Goal: Find specific page/section: Find specific page/section

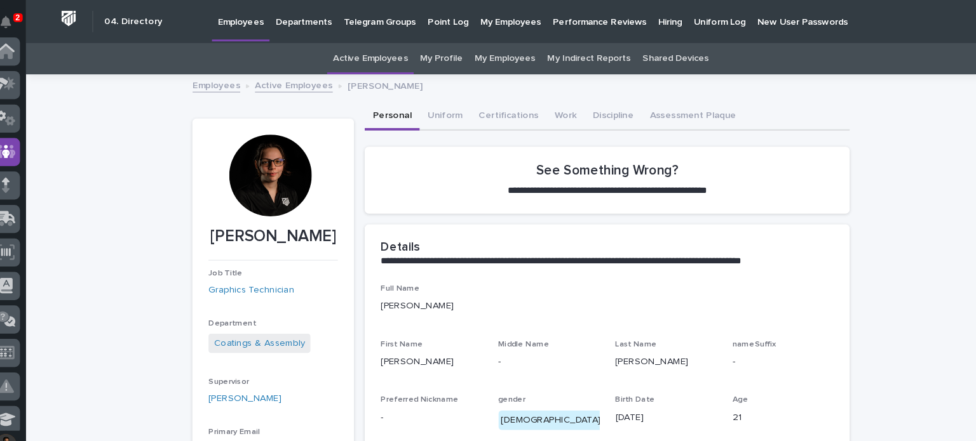
scroll to position [95, 0]
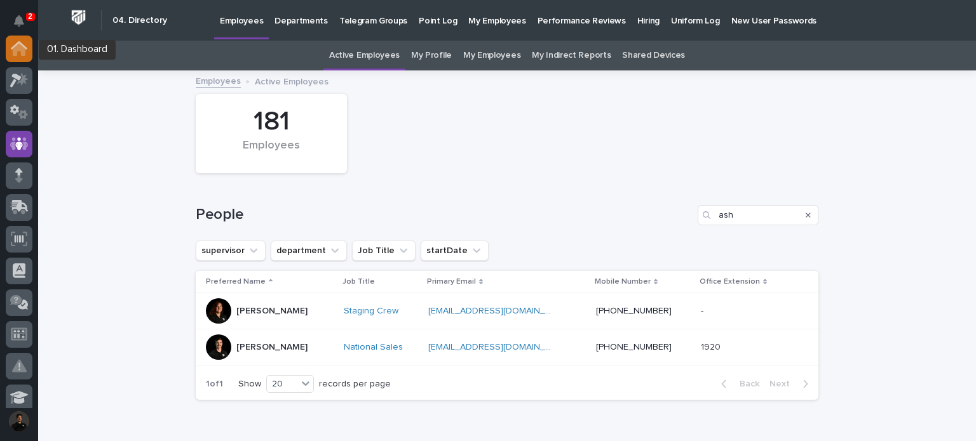
click at [18, 50] on icon at bounding box center [19, 49] width 13 height 13
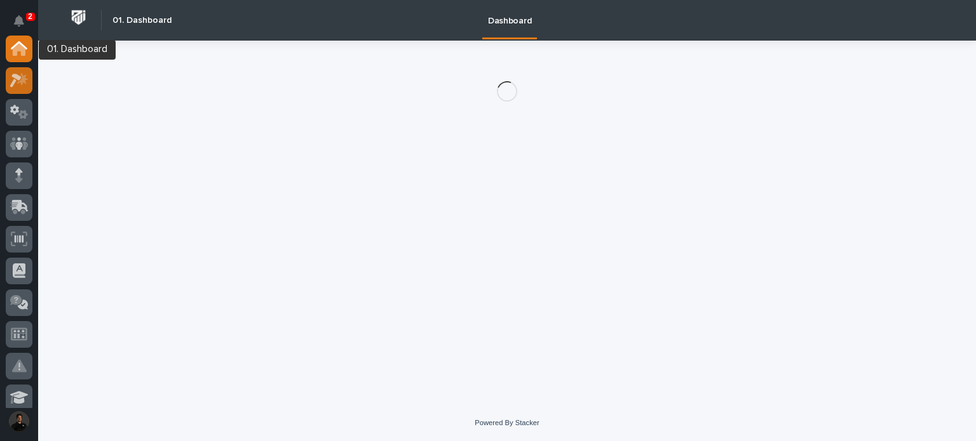
click at [19, 77] on icon at bounding box center [15, 81] width 11 height 14
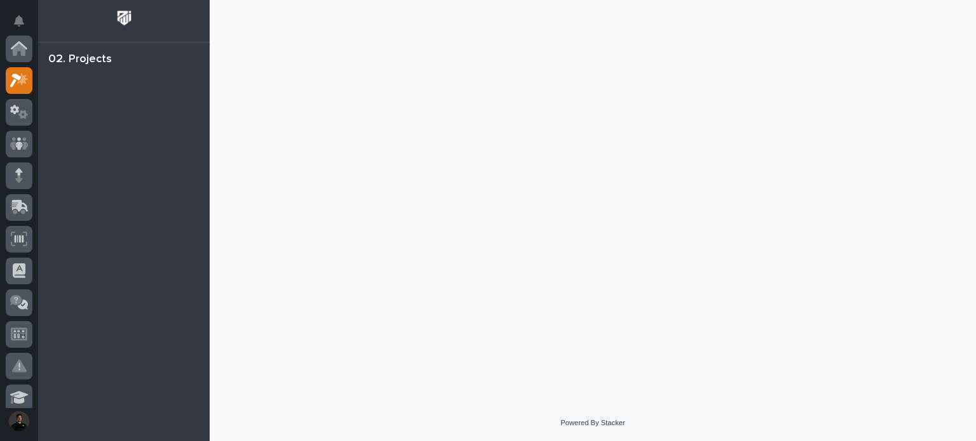
scroll to position [32, 0]
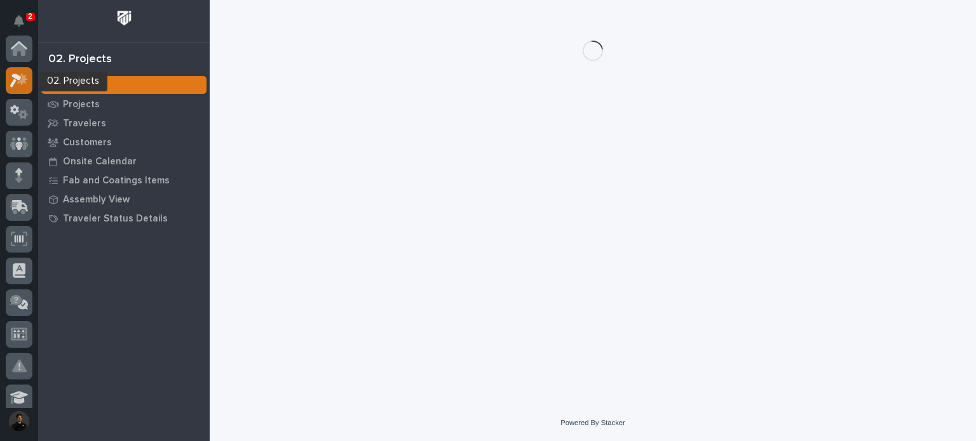
click at [12, 43] on icon at bounding box center [19, 48] width 17 height 15
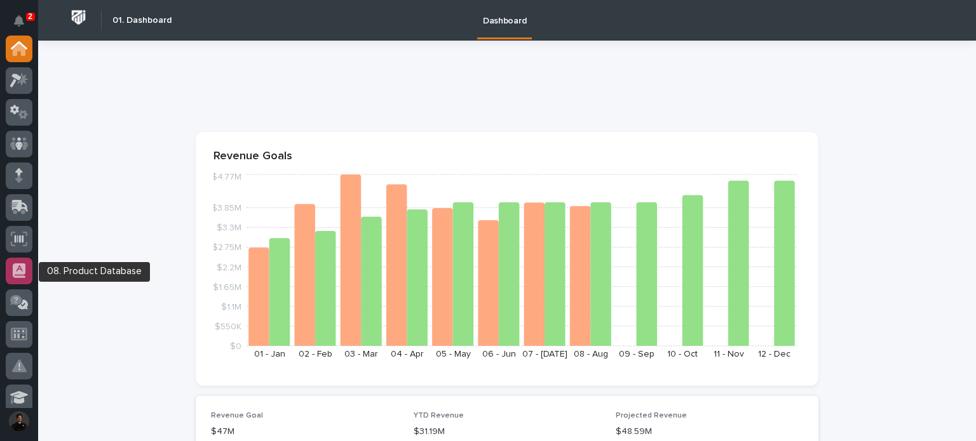
click at [20, 272] on icon at bounding box center [19, 271] width 13 height 15
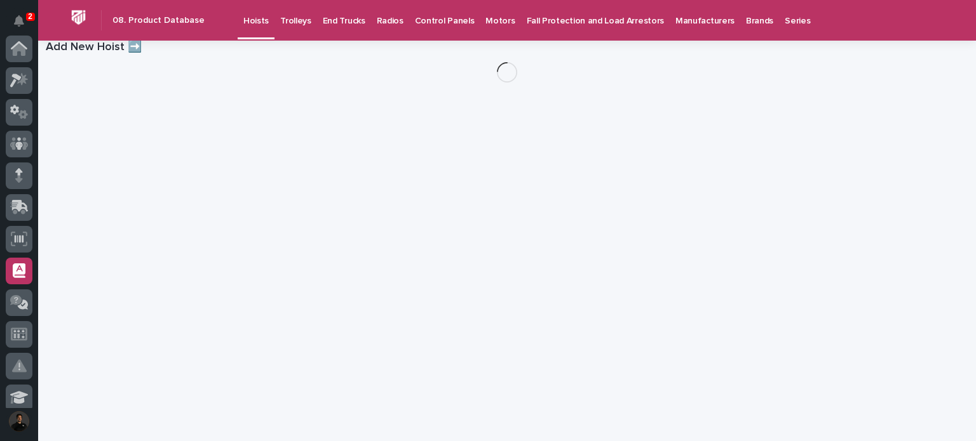
scroll to position [222, 0]
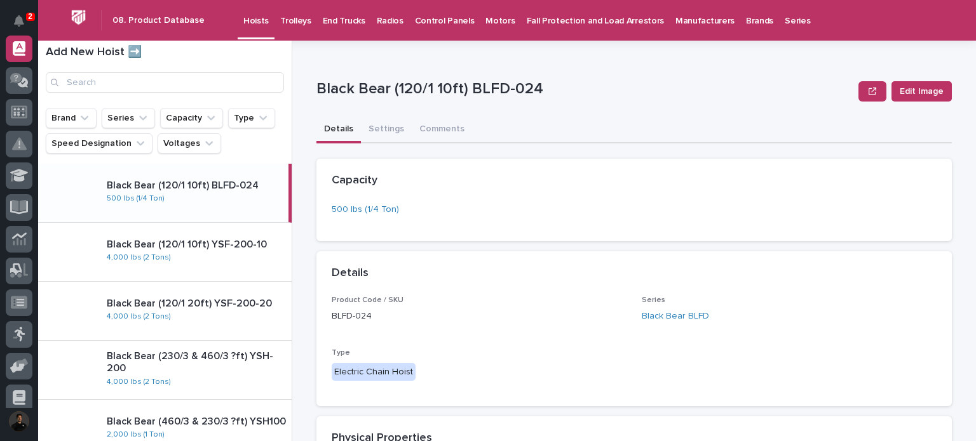
click at [339, 19] on p "End Trucks" at bounding box center [344, 13] width 43 height 27
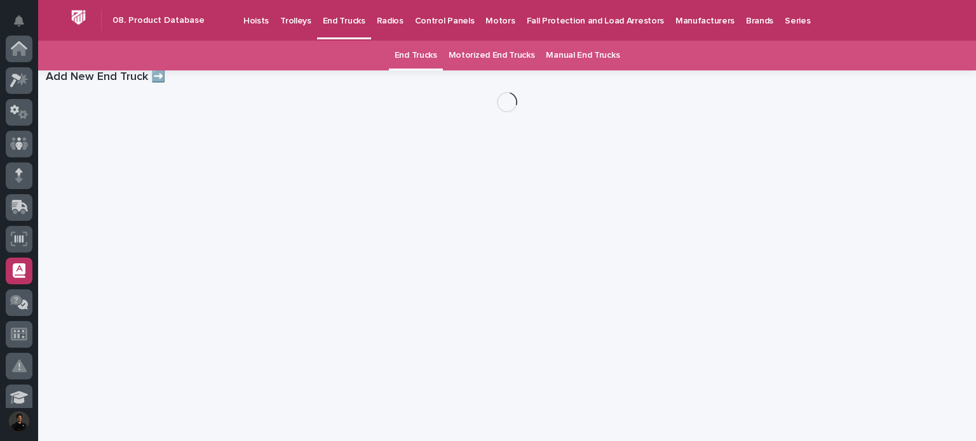
scroll to position [222, 0]
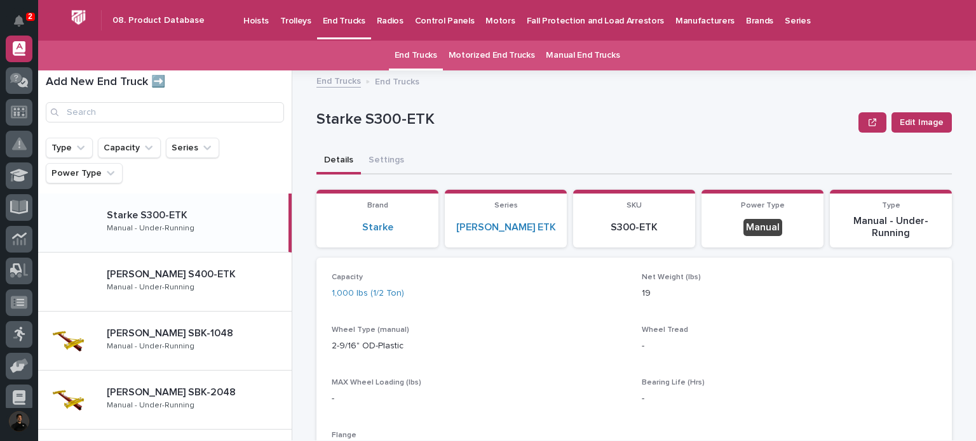
click at [485, 30] on link "Motors" at bounding box center [500, 19] width 41 height 39
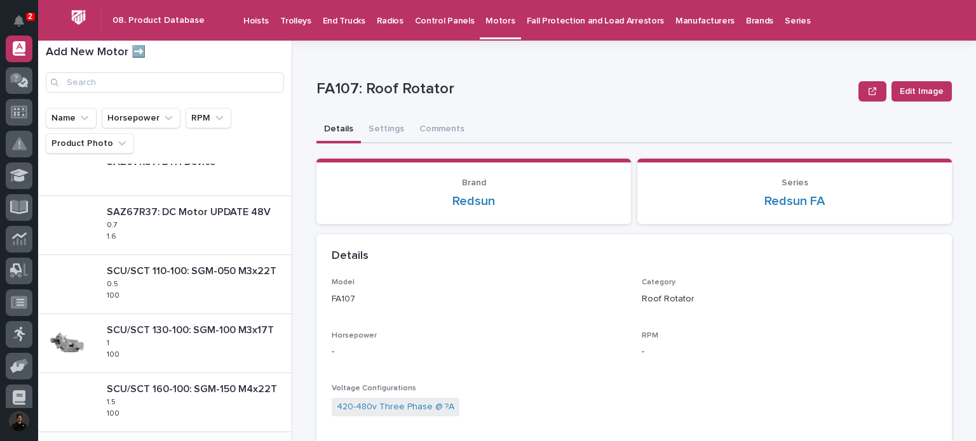
scroll to position [173, 0]
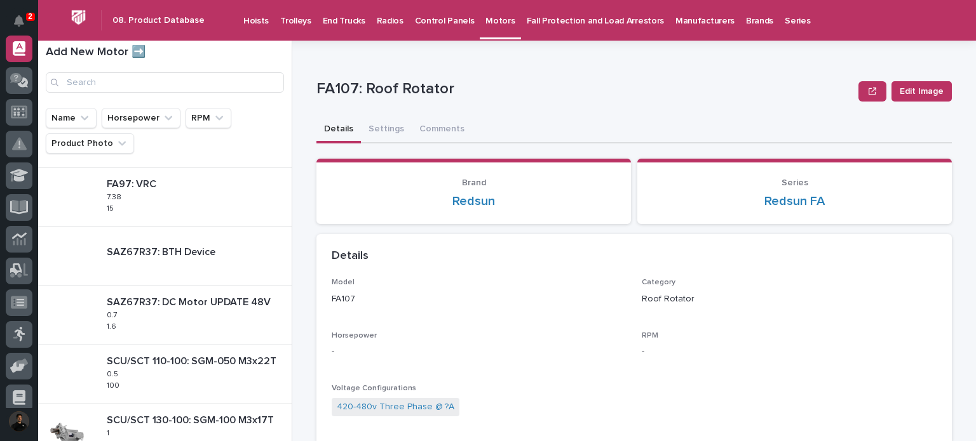
click at [326, 20] on p "End Trucks" at bounding box center [344, 13] width 43 height 27
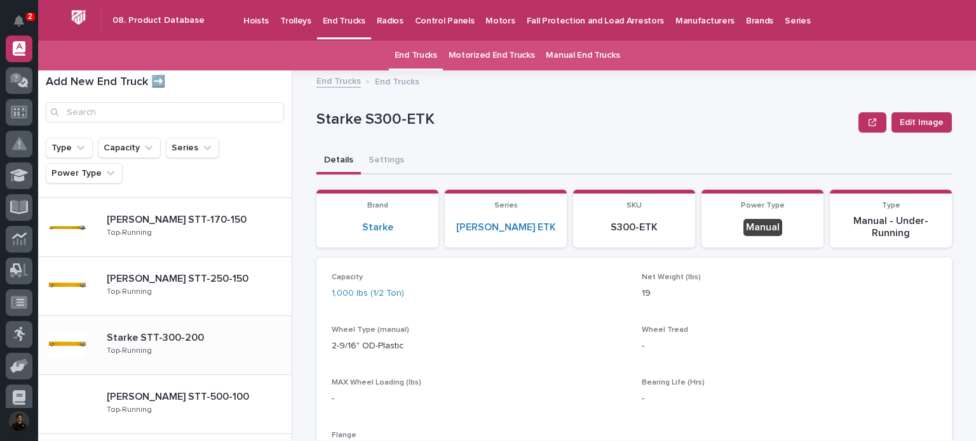
scroll to position [887, 0]
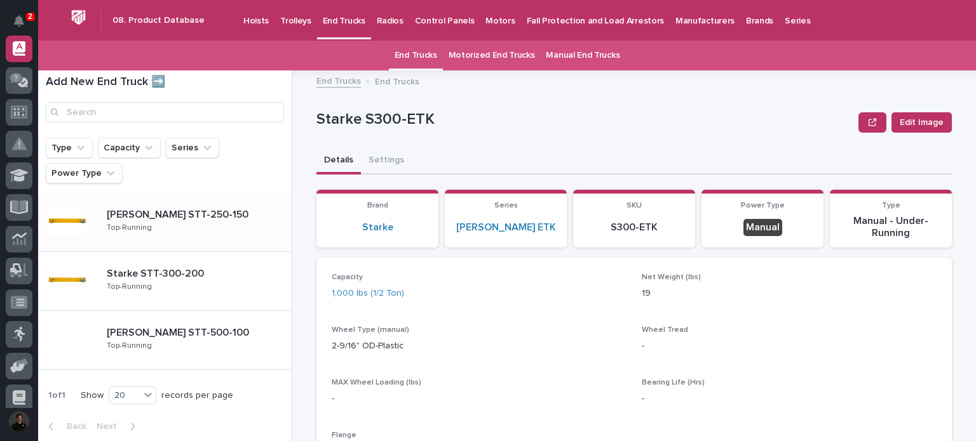
click at [169, 236] on div "Starke STT-250-150 Starke STT-250-150 Top-Running" at bounding box center [194, 222] width 195 height 37
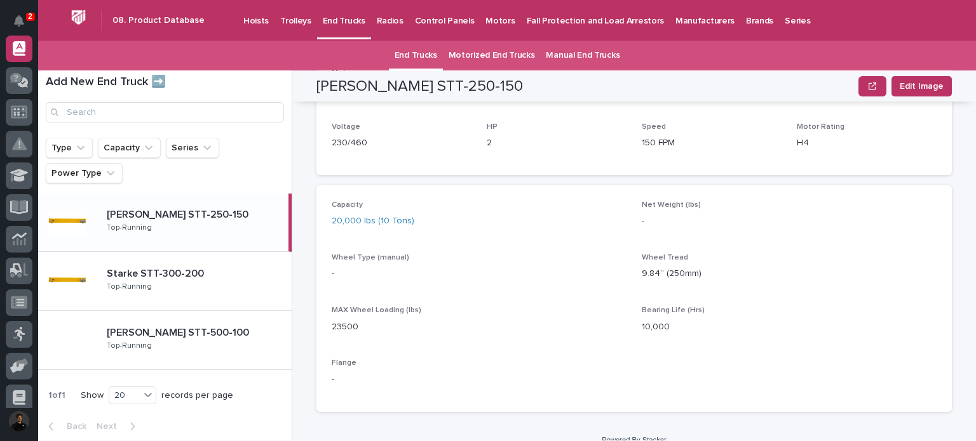
scroll to position [467, 0]
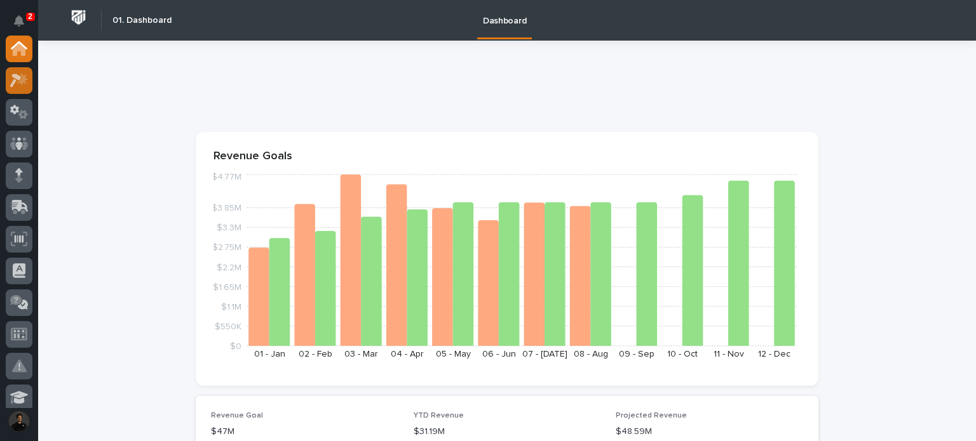
click at [11, 74] on icon at bounding box center [19, 80] width 18 height 15
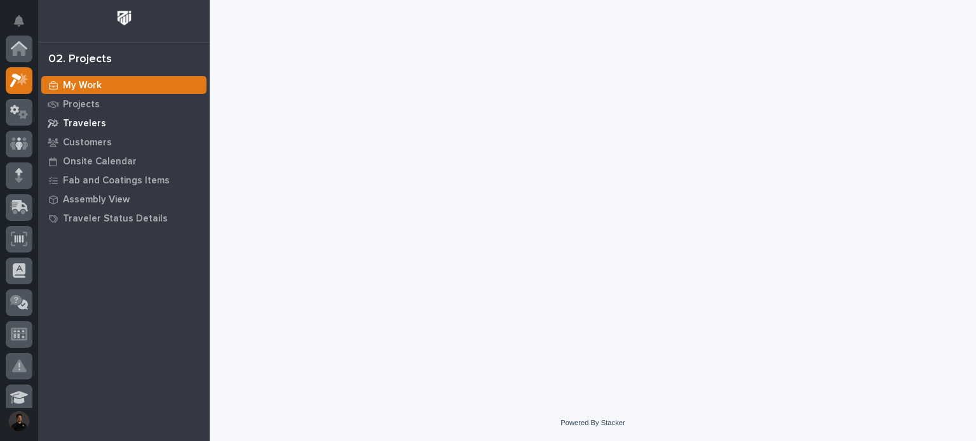
scroll to position [32, 0]
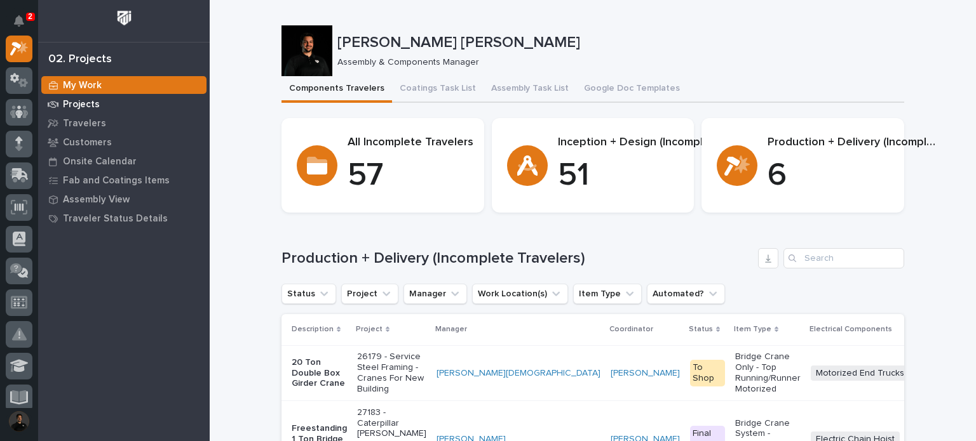
click at [57, 105] on icon at bounding box center [53, 104] width 11 height 9
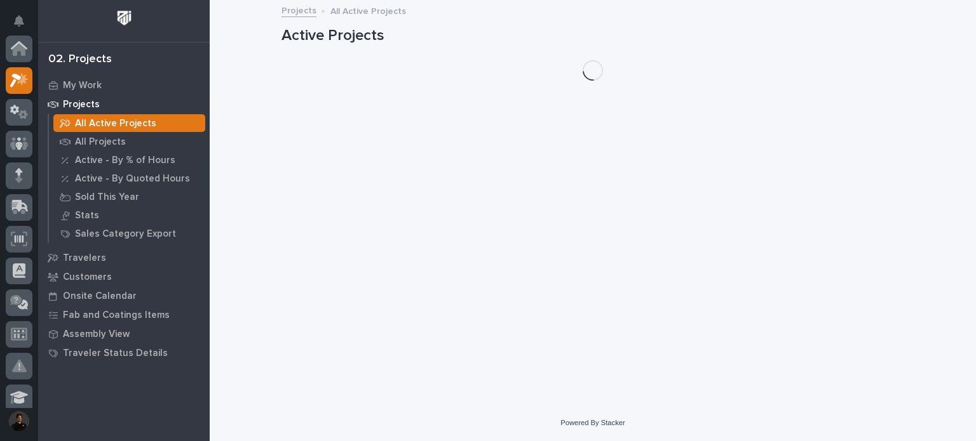
scroll to position [32, 0]
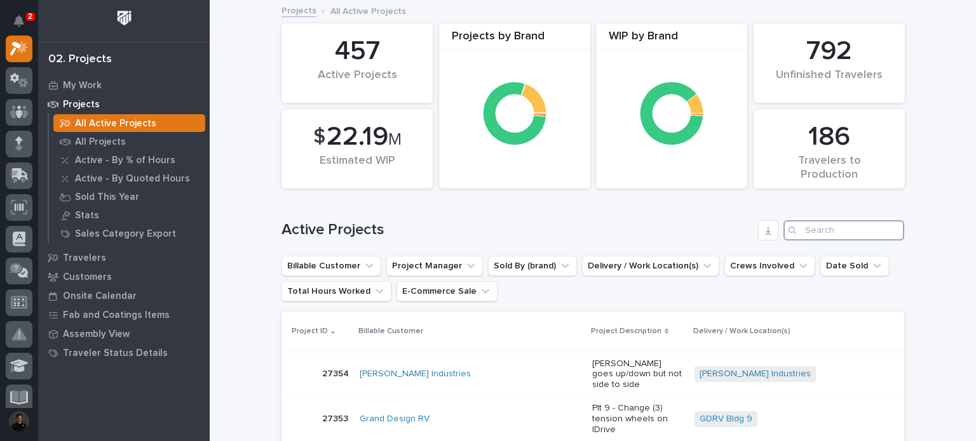
click at [826, 234] on input "Search" at bounding box center [843, 230] width 121 height 20
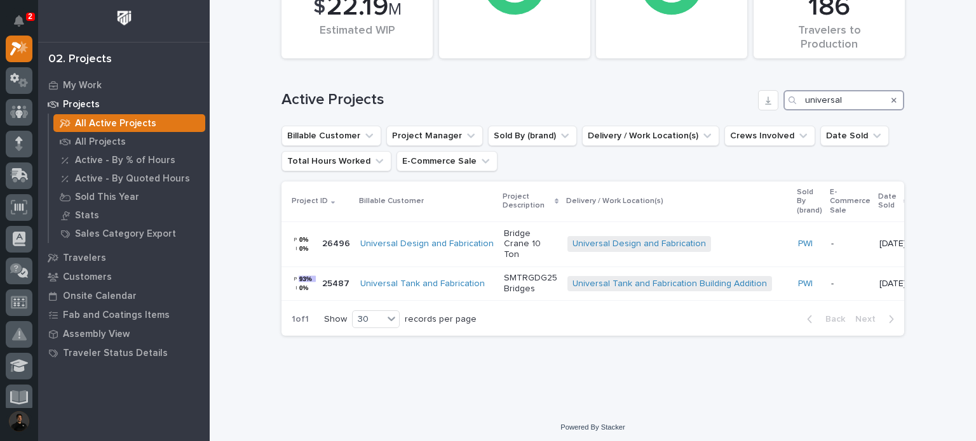
scroll to position [133, 0]
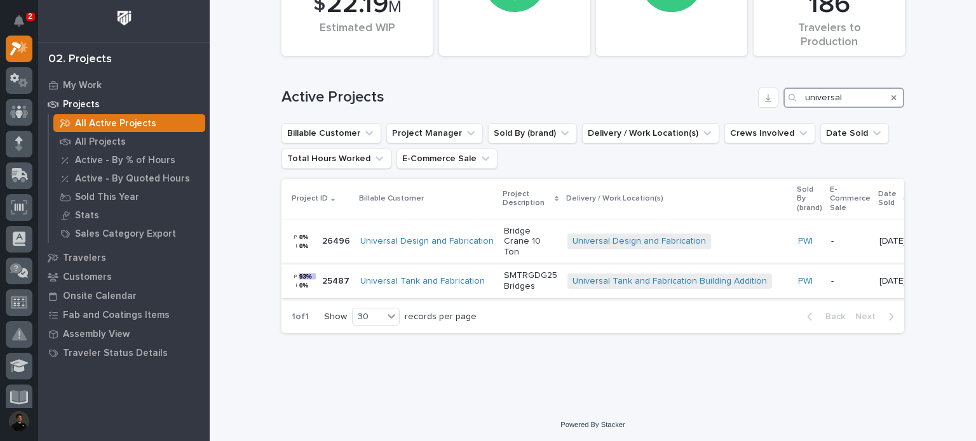
type input "universal"
click at [507, 271] on p "SMTRGDG25 Bridges" at bounding box center [530, 282] width 53 height 22
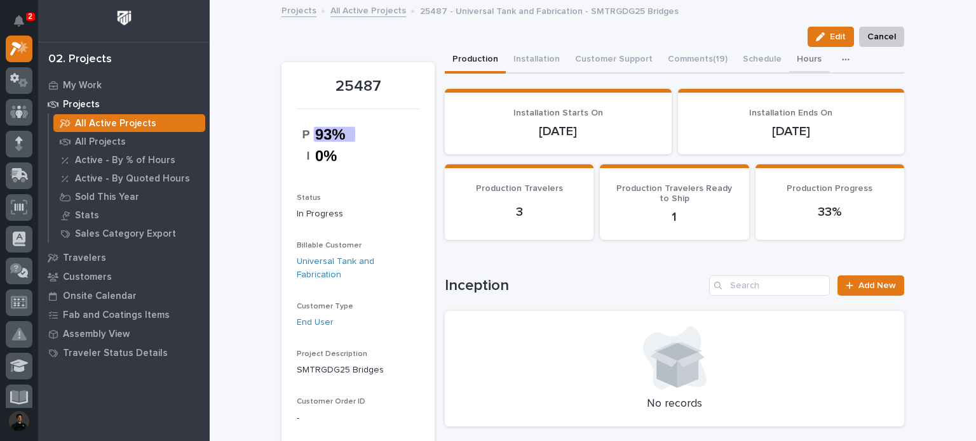
click at [789, 64] on button "Hours" at bounding box center [809, 60] width 40 height 27
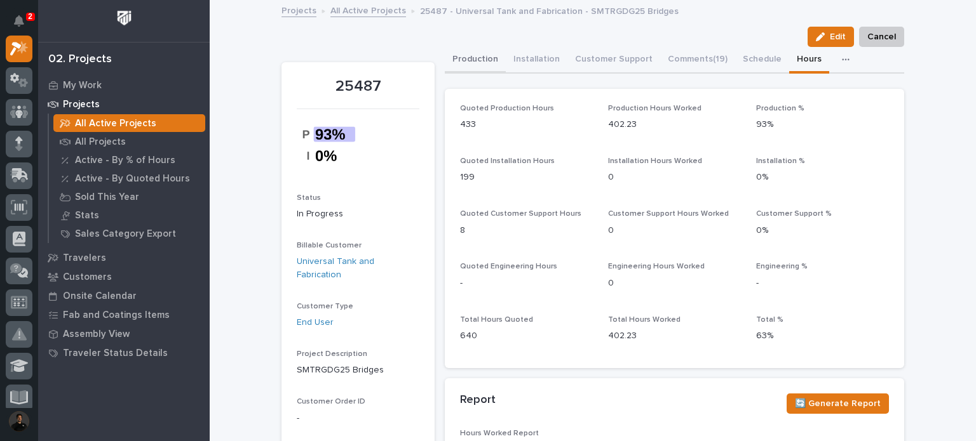
click at [478, 62] on button "Production" at bounding box center [475, 60] width 61 height 27
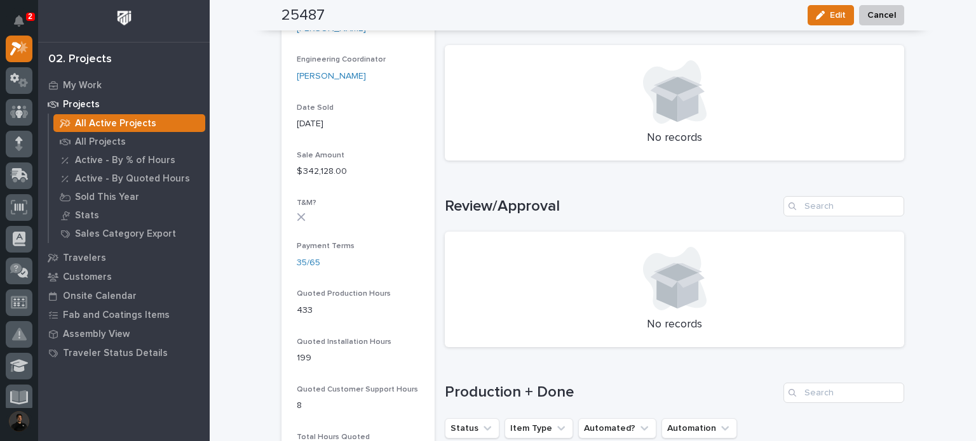
scroll to position [470, 0]
